Goal: Task Accomplishment & Management: Manage account settings

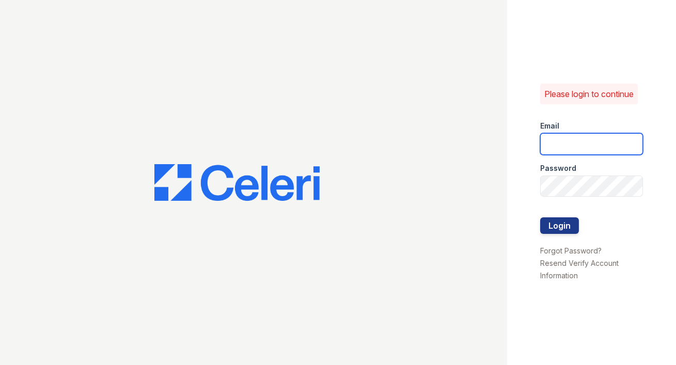
type input "maitlandwest@nmresidential.com"
click at [562, 144] on input "maitlandwest@nmresidential.com" at bounding box center [591, 144] width 103 height 22
type input "[EMAIL_ADDRESS][DOMAIN_NAME]"
click at [526, 203] on div "Please login to continue Email summerhouse@nmresidential.com Password Login For…" at bounding box center [591, 182] width 169 height 365
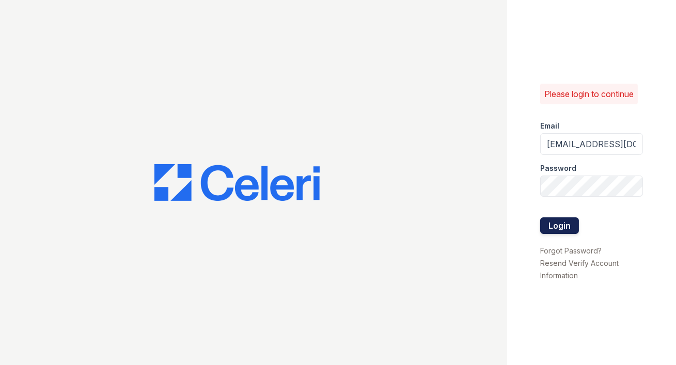
click at [556, 221] on button "Login" at bounding box center [559, 225] width 39 height 17
